Goal: Task Accomplishment & Management: Manage account settings

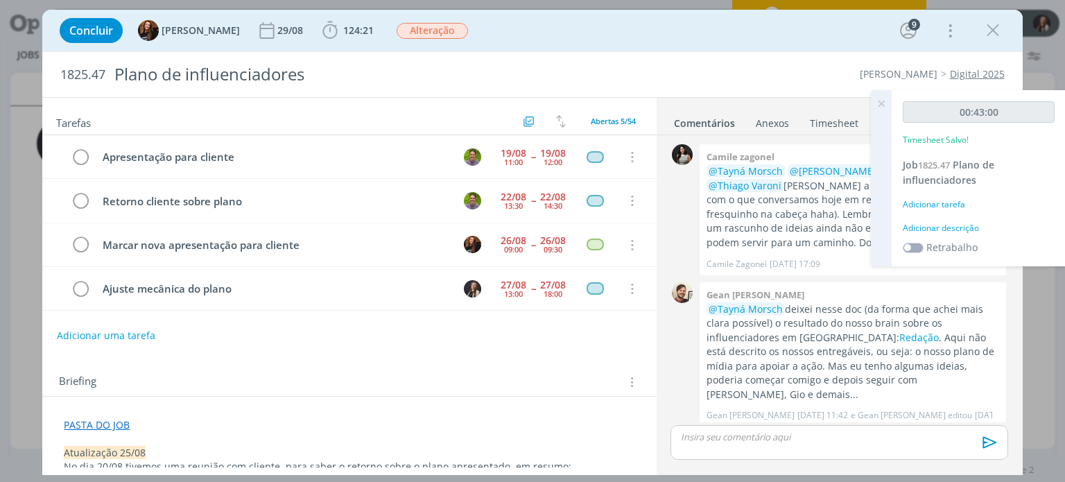
scroll to position [549, 0]
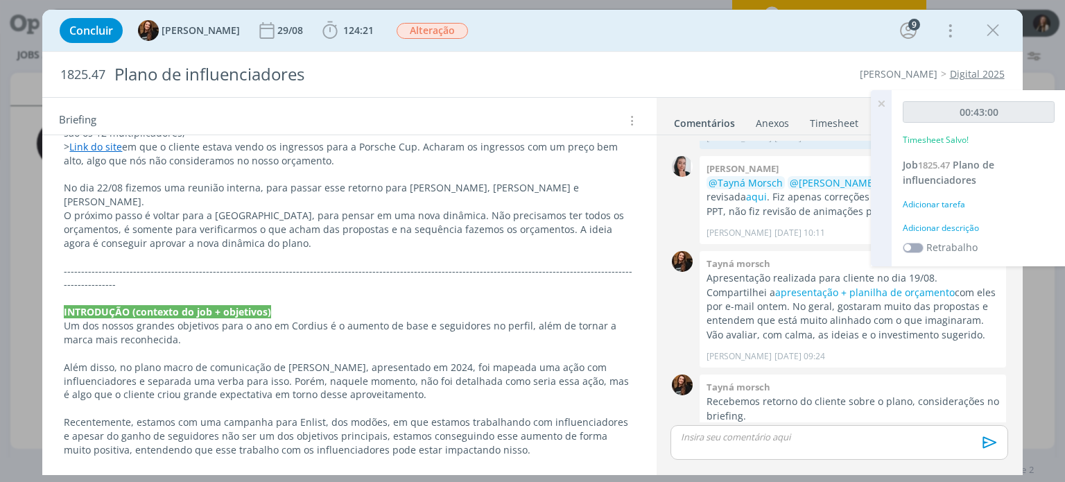
click at [881, 103] on icon at bounding box center [881, 103] width 25 height 27
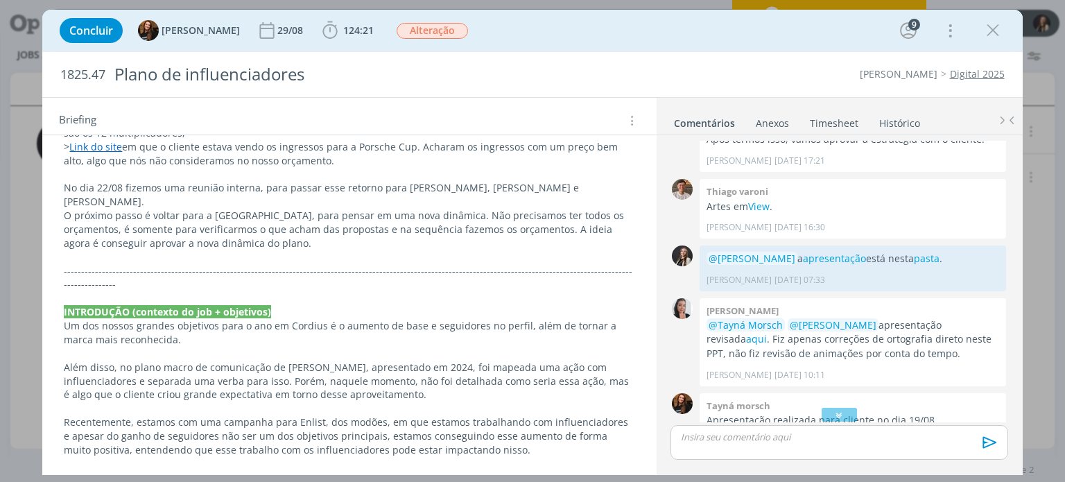
scroll to position [341, 0]
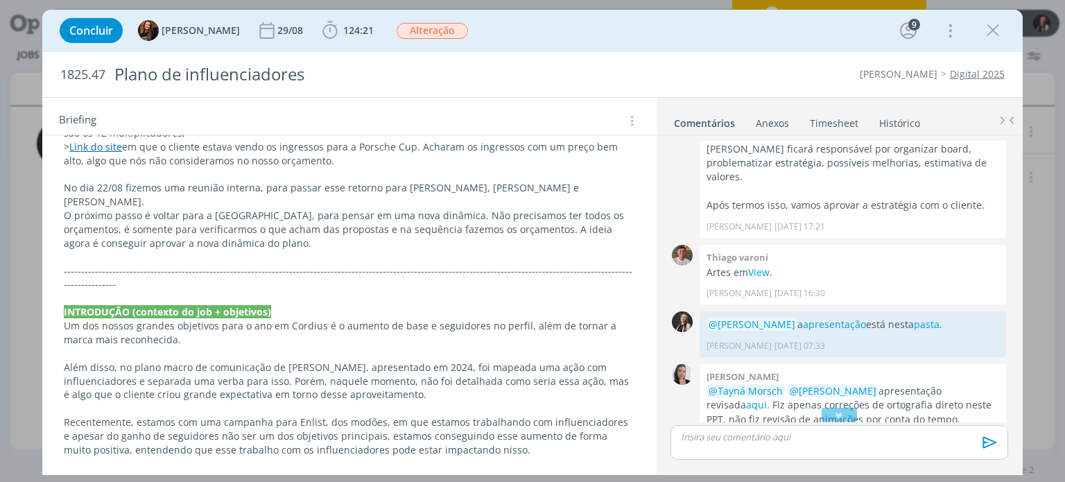
click at [843, 120] on link "Timesheet" at bounding box center [834, 120] width 50 height 20
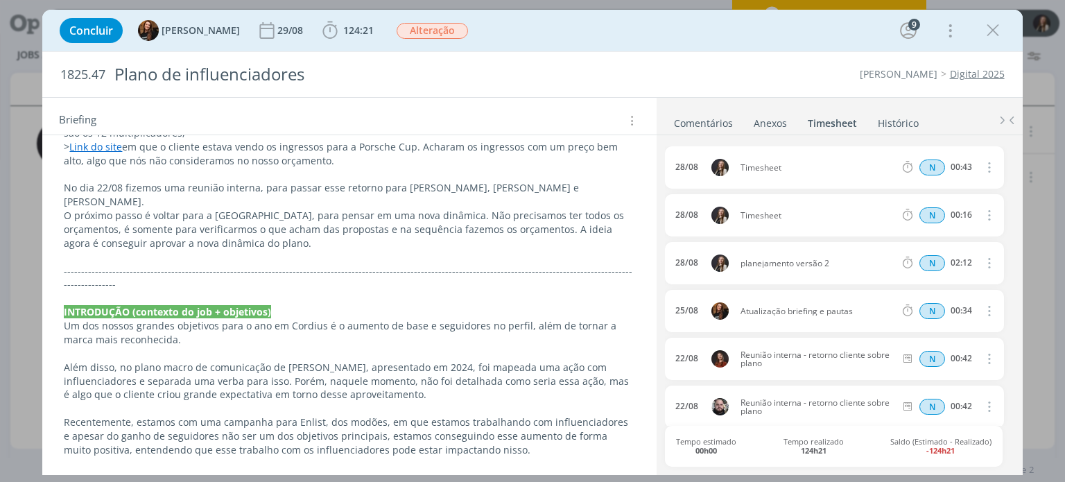
click at [981, 166] on icon "dialog" at bounding box center [988, 167] width 15 height 17
click at [935, 207] on link "Editar" at bounding box center [950, 213] width 110 height 22
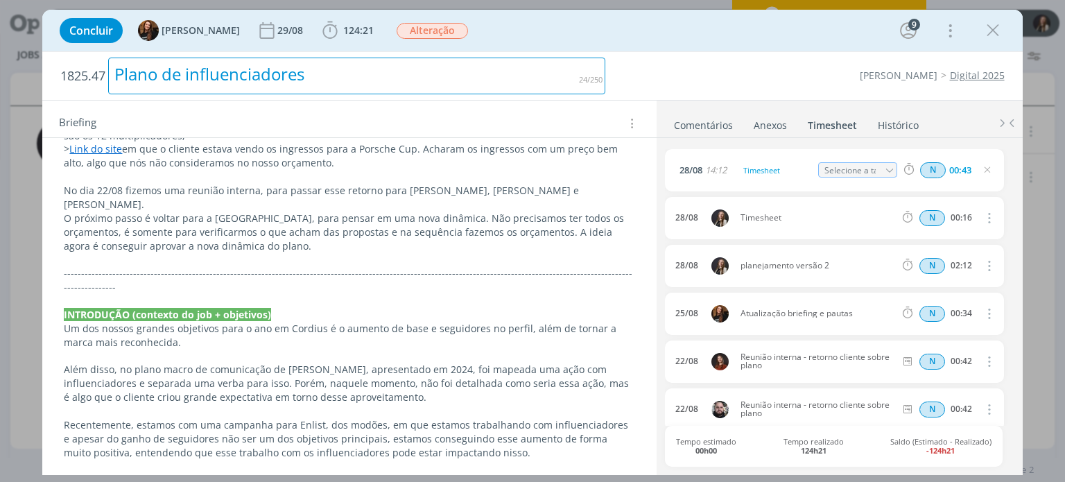
click at [541, 91] on h2 "1825.47 Plano de influenciadores" at bounding box center [332, 76] width 545 height 48
click at [341, 30] on b "124:21" at bounding box center [359, 31] width 36 height 10
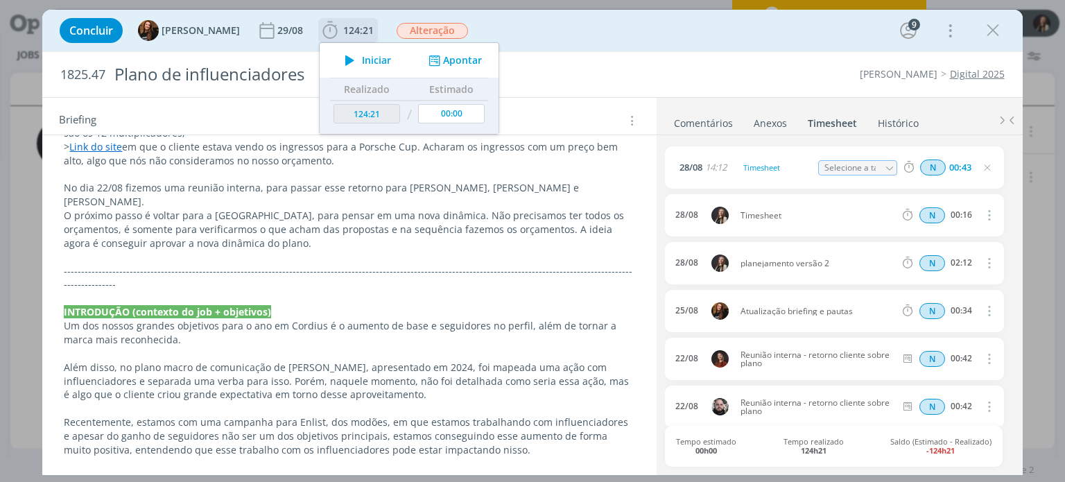
click at [449, 58] on button "Apontar" at bounding box center [454, 60] width 58 height 15
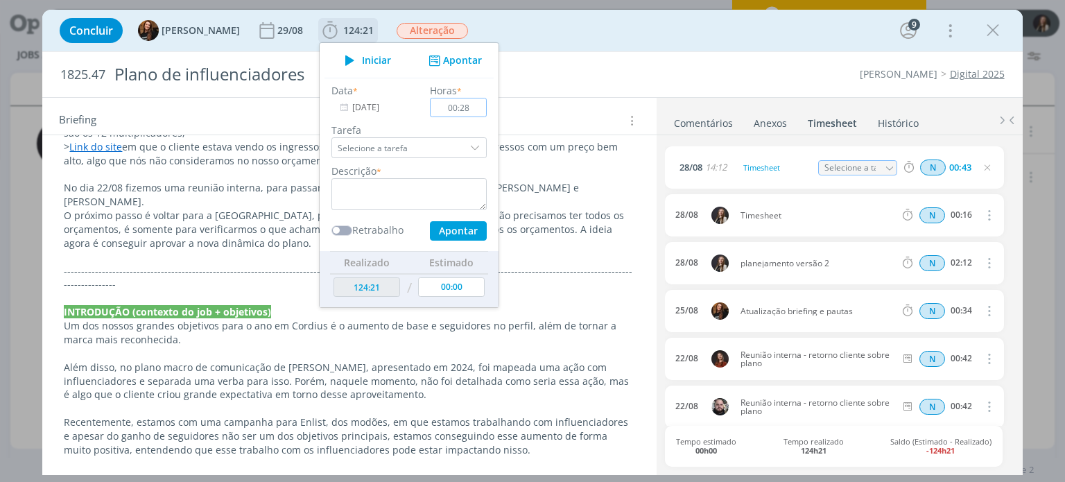
type input "00:28"
click at [412, 192] on textarea "dialog" at bounding box center [408, 194] width 155 height 32
click at [354, 184] on textarea "pesquis ingressos" at bounding box center [408, 194] width 155 height 32
type textarea "pesquisa ingressos"
click at [441, 232] on button "Apontar" at bounding box center [458, 230] width 57 height 19
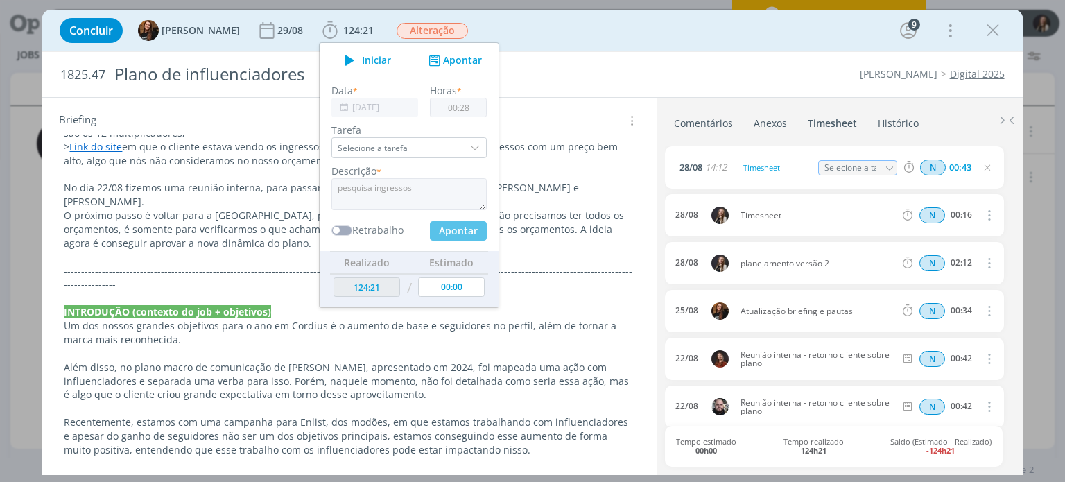
type input "124:49"
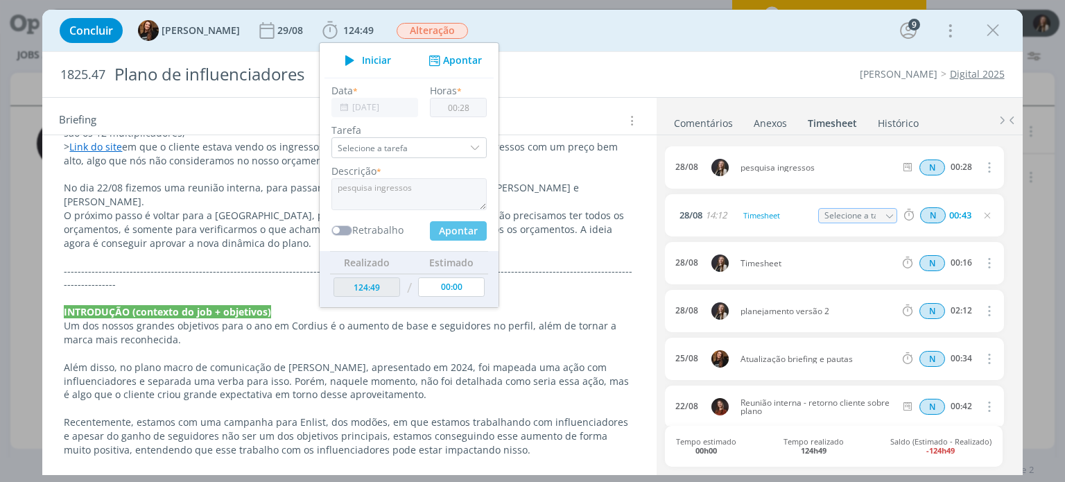
type input "00:00"
click at [626, 74] on div "Cordius - Corteva Digital 2025" at bounding box center [811, 74] width 399 height 14
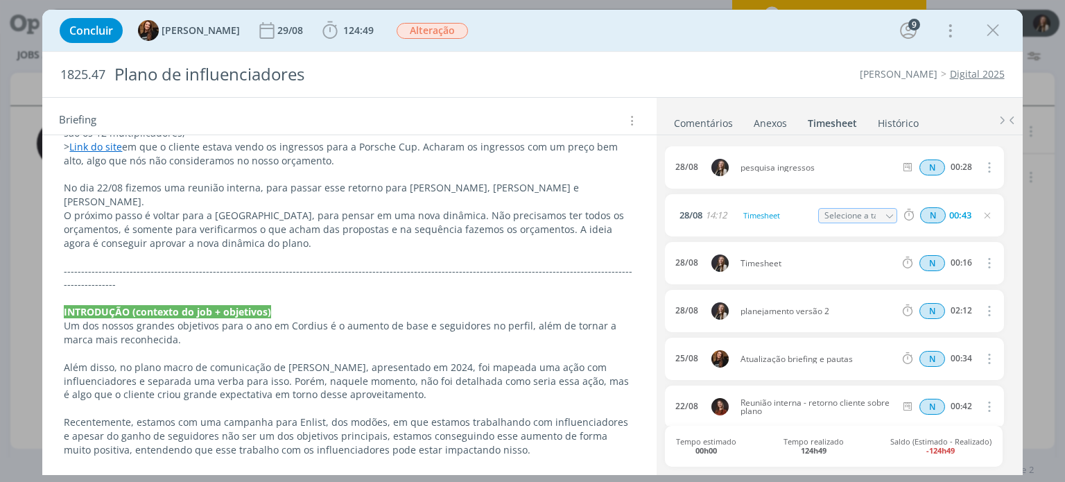
click at [847, 215] on input "Selecione a tarefa" at bounding box center [858, 215] width 80 height 15
click at [782, 66] on div "1825.47 Plano de influenciadores Cordius - Corteva Digital 2025" at bounding box center [532, 74] width 980 height 45
click at [795, 214] on div "Timesheet" at bounding box center [778, 215] width 75 height 15
drag, startPoint x: 802, startPoint y: 216, endPoint x: 624, endPoint y: 202, distance: 178.1
click at [624, 202] on div "Tarefas Usar Job de template Criar template a partir deste job Visualizar Templ…" at bounding box center [532, 286] width 980 height 378
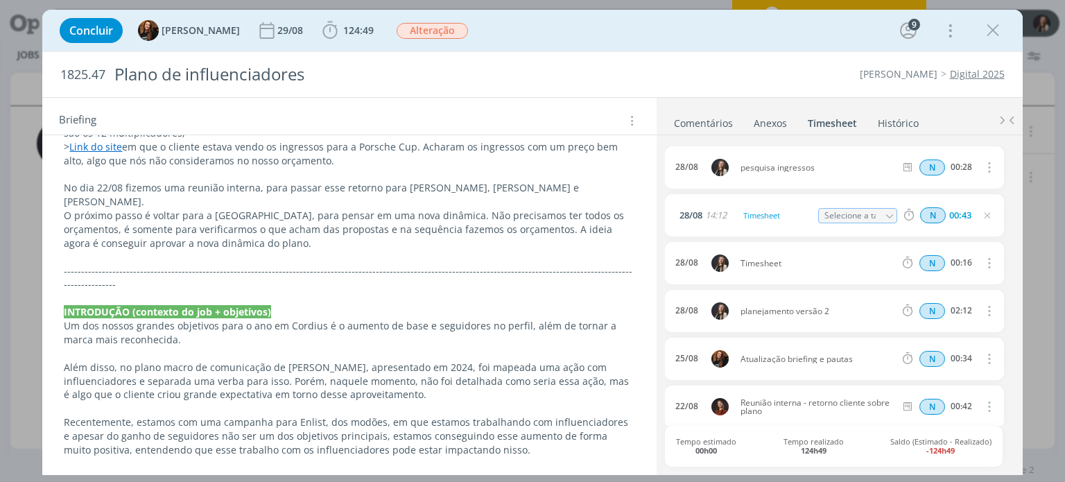
click at [714, 66] on div "1825.47 Plano de influenciadores Cordius - Corteva Digital 2025" at bounding box center [532, 74] width 980 height 45
